Goal: Check status: Check status

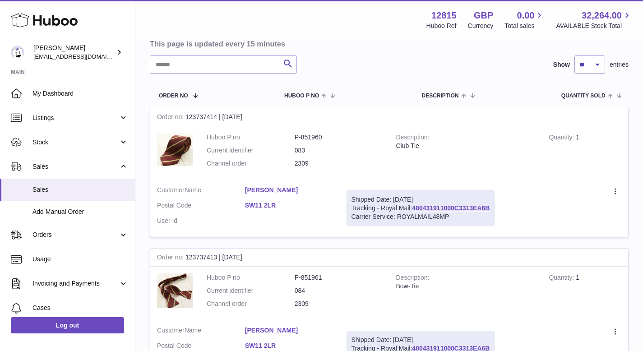
scroll to position [82, 0]
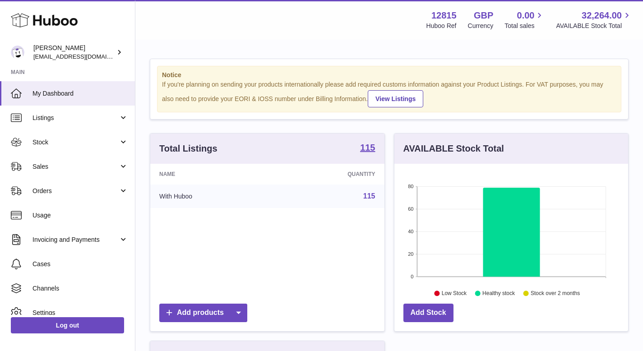
scroll to position [141, 234]
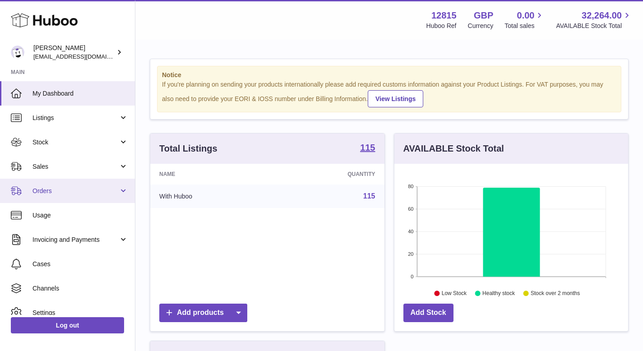
click at [58, 190] on span "Orders" at bounding box center [75, 191] width 86 height 9
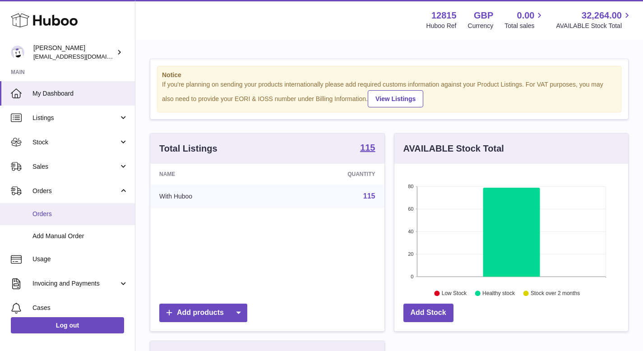
click at [64, 211] on span "Orders" at bounding box center [80, 214] width 96 height 9
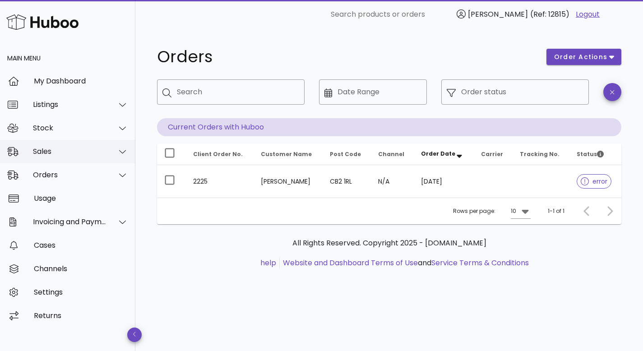
click at [60, 154] on div "Sales" at bounding box center [70, 151] width 74 height 9
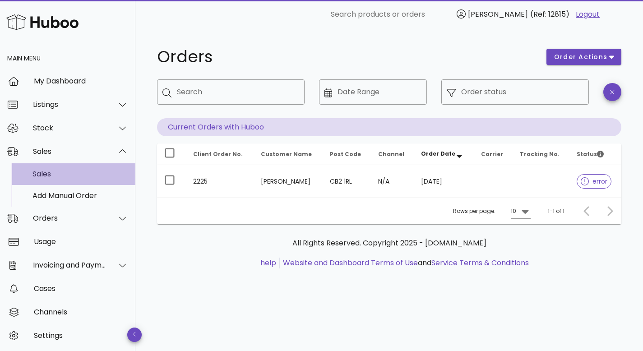
click at [50, 171] on div "Sales" at bounding box center [80, 174] width 96 height 9
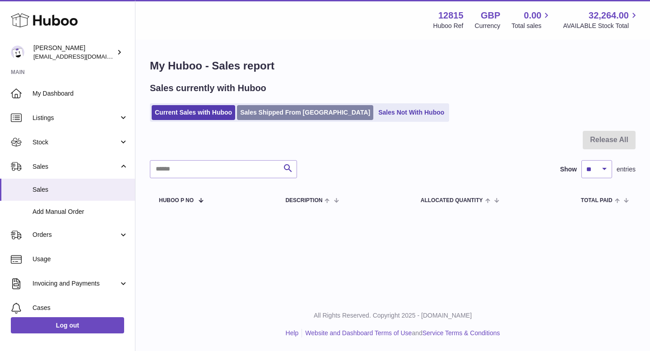
click at [272, 109] on link "Sales Shipped From [GEOGRAPHIC_DATA]" at bounding box center [305, 112] width 136 height 15
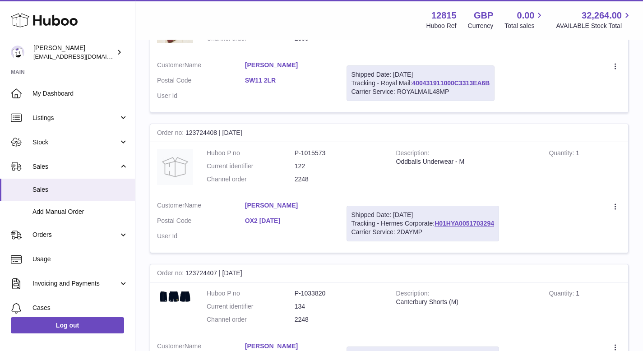
scroll to position [358, 0]
click at [468, 220] on link "H01HYA0051703294" at bounding box center [464, 222] width 60 height 7
